Goal: Information Seeking & Learning: Learn about a topic

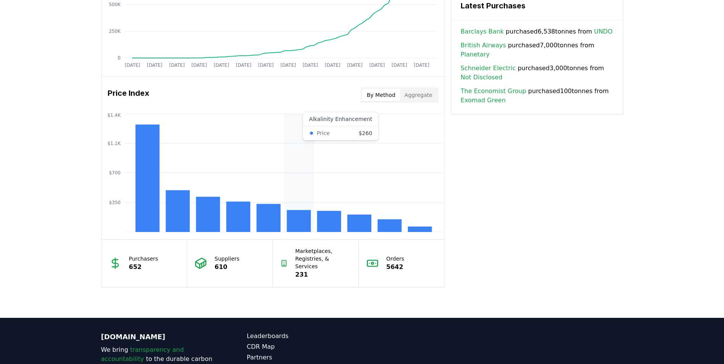
scroll to position [572, 0]
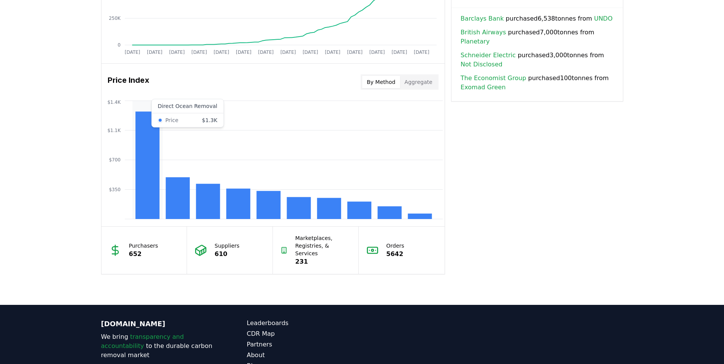
click at [154, 206] on rect at bounding box center [147, 165] width 24 height 108
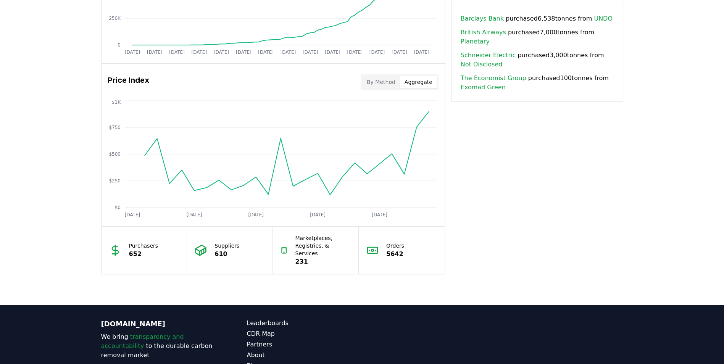
click at [414, 82] on button "Aggregate" at bounding box center [418, 82] width 37 height 12
click at [374, 82] on button "By Method" at bounding box center [381, 82] width 38 height 12
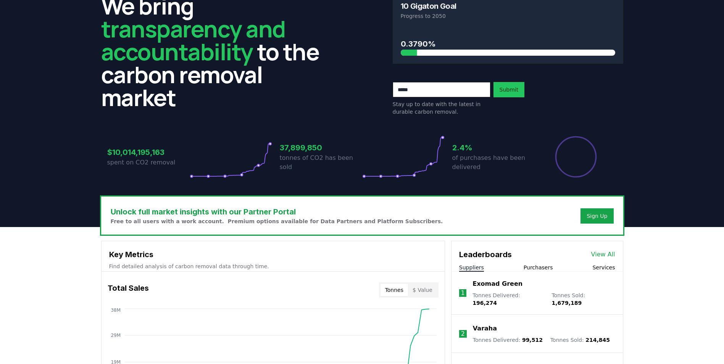
scroll to position [0, 0]
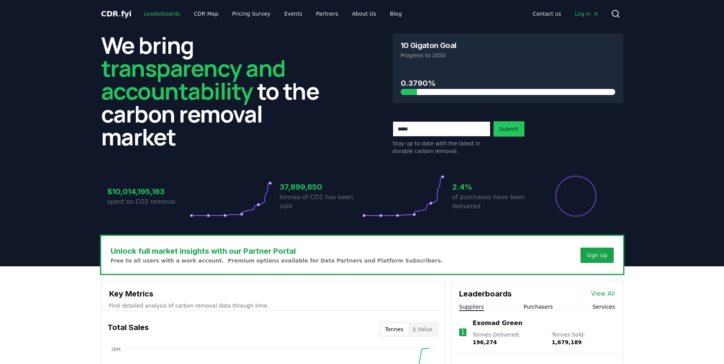
click at [157, 13] on link "Leaderboards" at bounding box center [161, 14] width 49 height 14
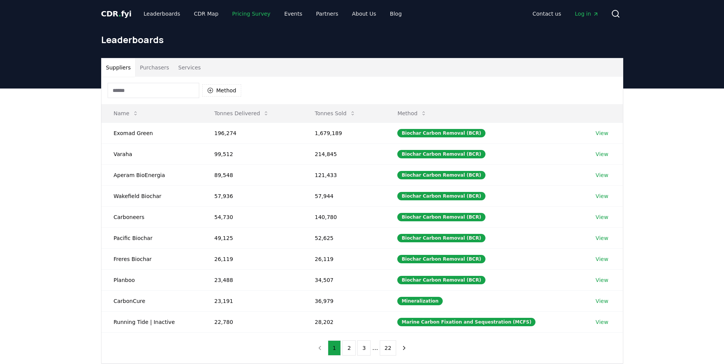
click at [231, 11] on link "Pricing Survey" at bounding box center [251, 14] width 50 height 14
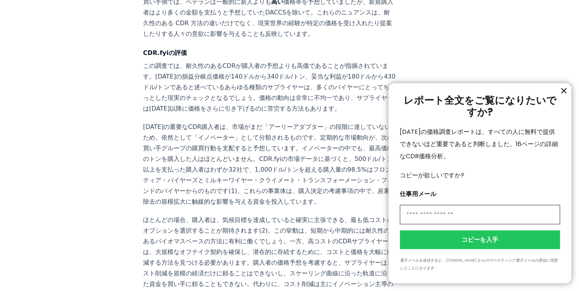
scroll to position [1175, 0]
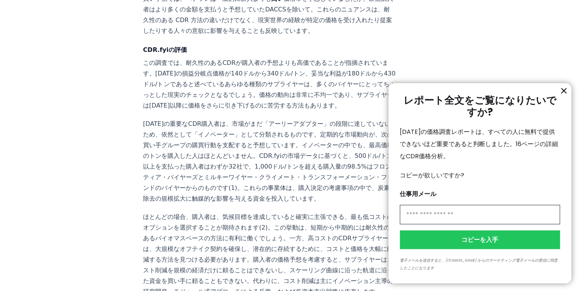
drag, startPoint x: 294, startPoint y: 159, endPoint x: 283, endPoint y: 163, distance: 12.2
click at [283, 163] on div at bounding box center [289, 145] width 579 height 291
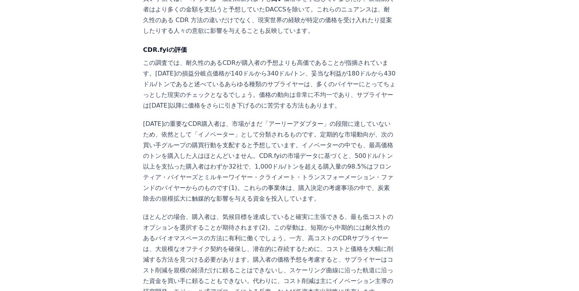
drag, startPoint x: 248, startPoint y: 168, endPoint x: 136, endPoint y: 170, distance: 112.6
copy strong "Durable CDR Market Pricing Survey"
drag, startPoint x: 296, startPoint y: 158, endPoint x: 344, endPoint y: 160, distance: 48.1
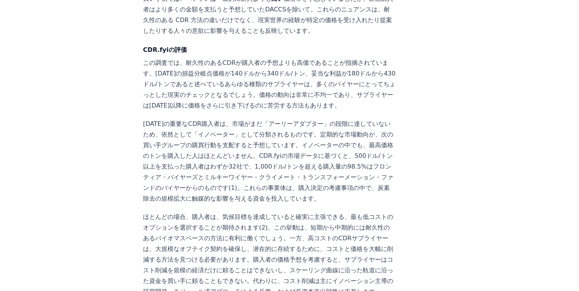
copy strong "Bridging the Gap"
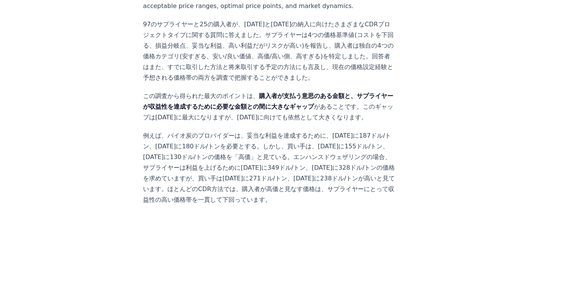
scroll to position [443, 0]
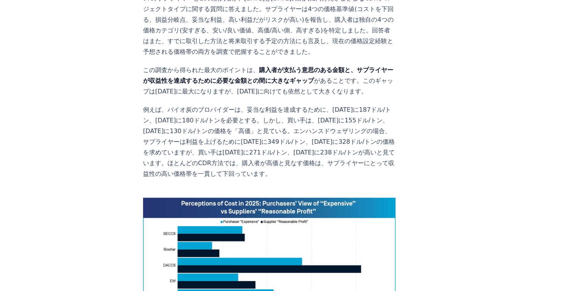
click at [243, 105] on p "例えば、バイオ炭のプロバイダーは、妥当な利益を達成するために、[DATE]に187ドル/トン、[DATE]に180ドル/トンを必要とする。しかし、買い手は、[…" at bounding box center [269, 142] width 253 height 75
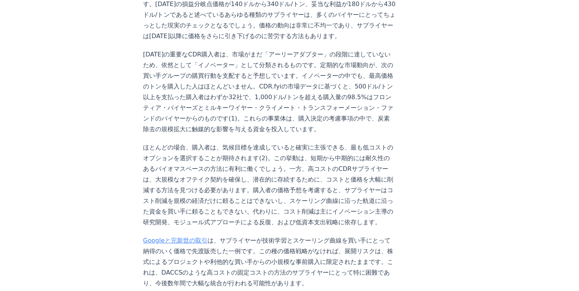
scroll to position [1175, 0]
